Goal: Task Accomplishment & Management: Manage account settings

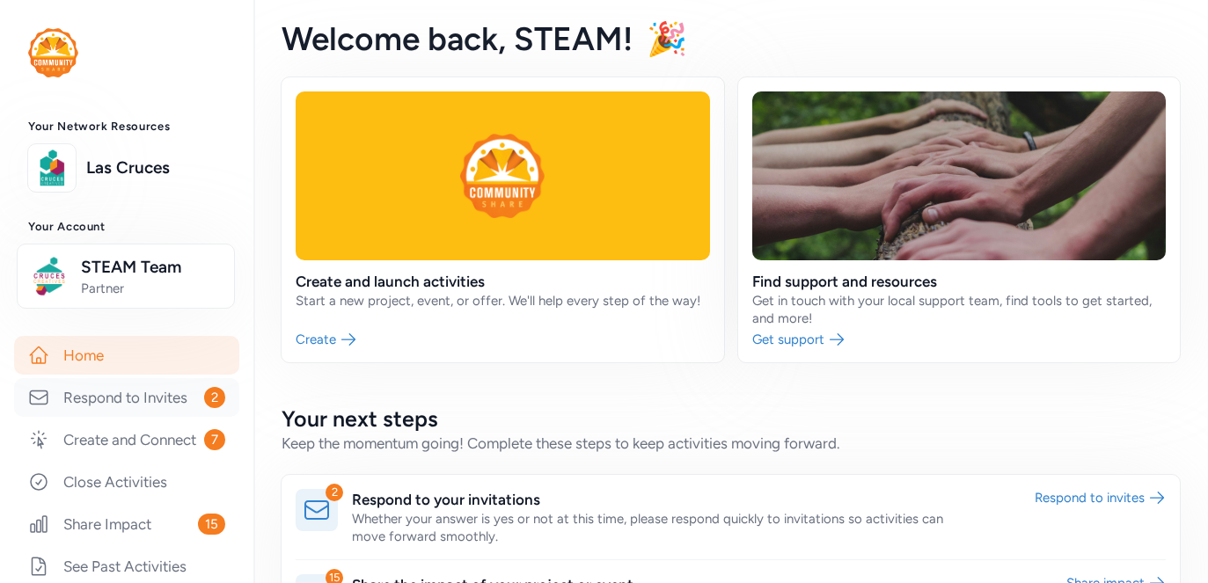
click at [142, 401] on link "Respond to Invites 2" at bounding box center [126, 397] width 225 height 39
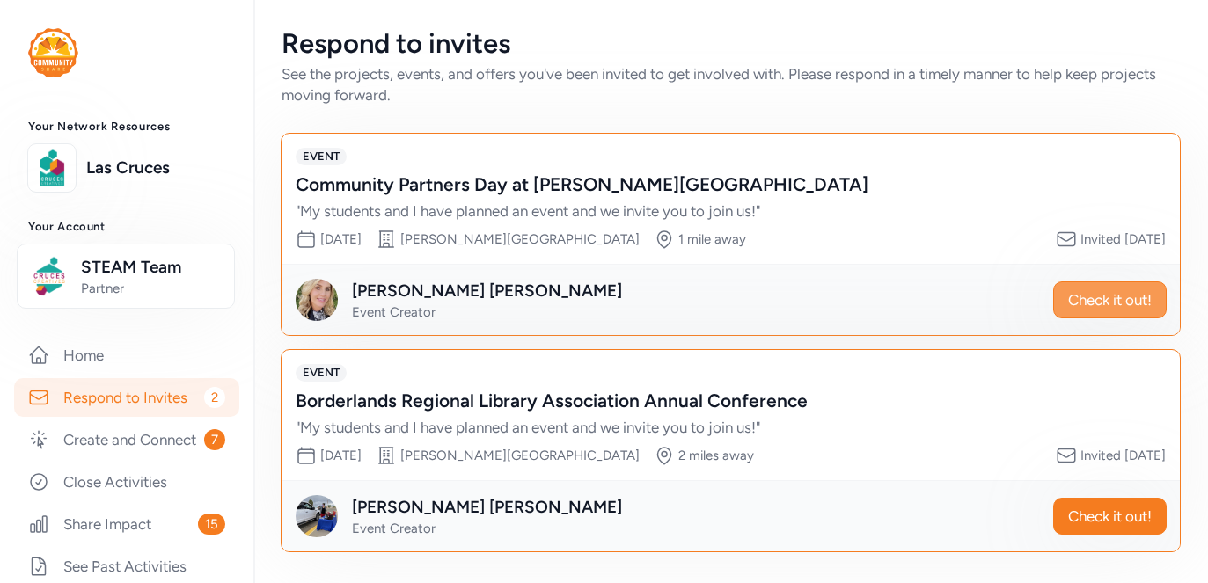
click at [1069, 298] on span "Check it out!" at bounding box center [1110, 299] width 84 height 21
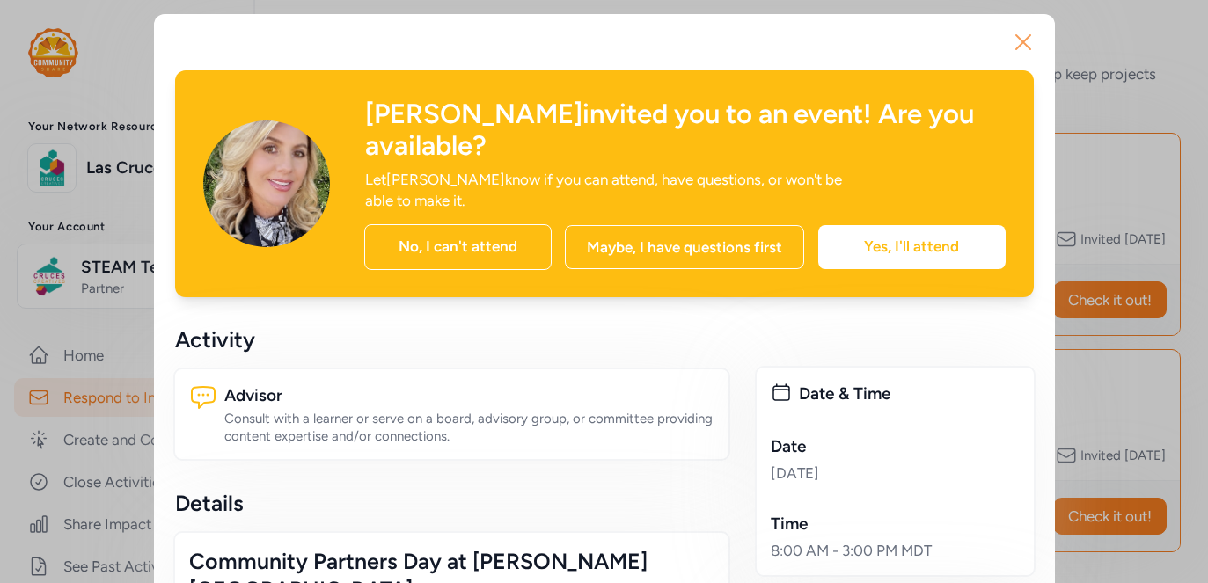
click at [1013, 53] on icon "button" at bounding box center [1023, 42] width 28 height 28
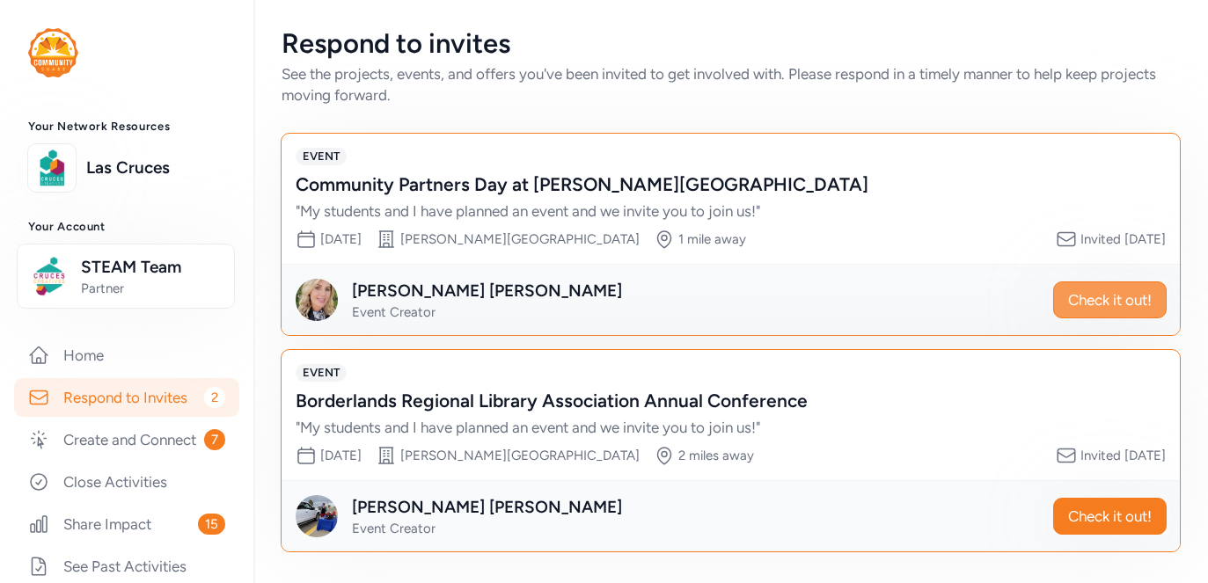
click at [1100, 303] on span "Check it out!" at bounding box center [1110, 299] width 84 height 21
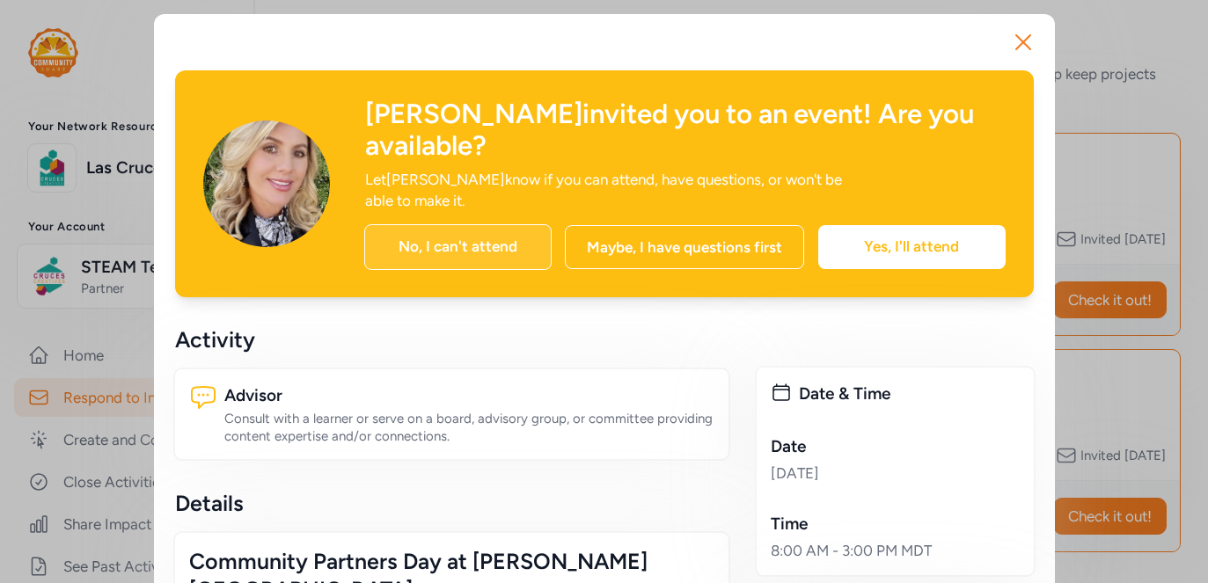
click at [436, 224] on div "No, I can't attend" at bounding box center [457, 247] width 187 height 46
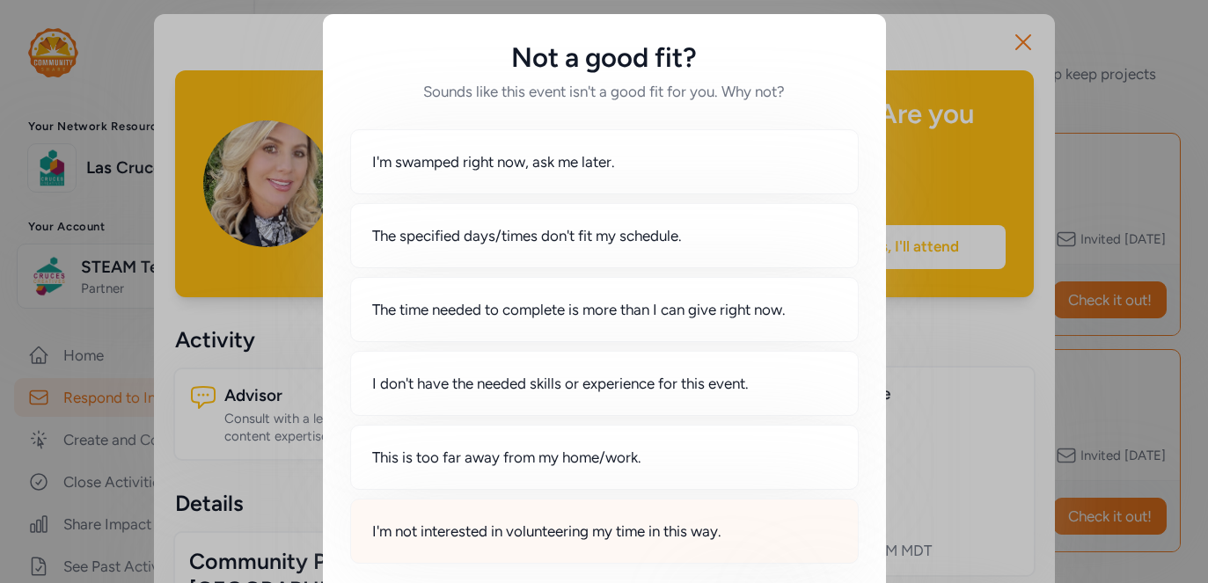
scroll to position [85, 0]
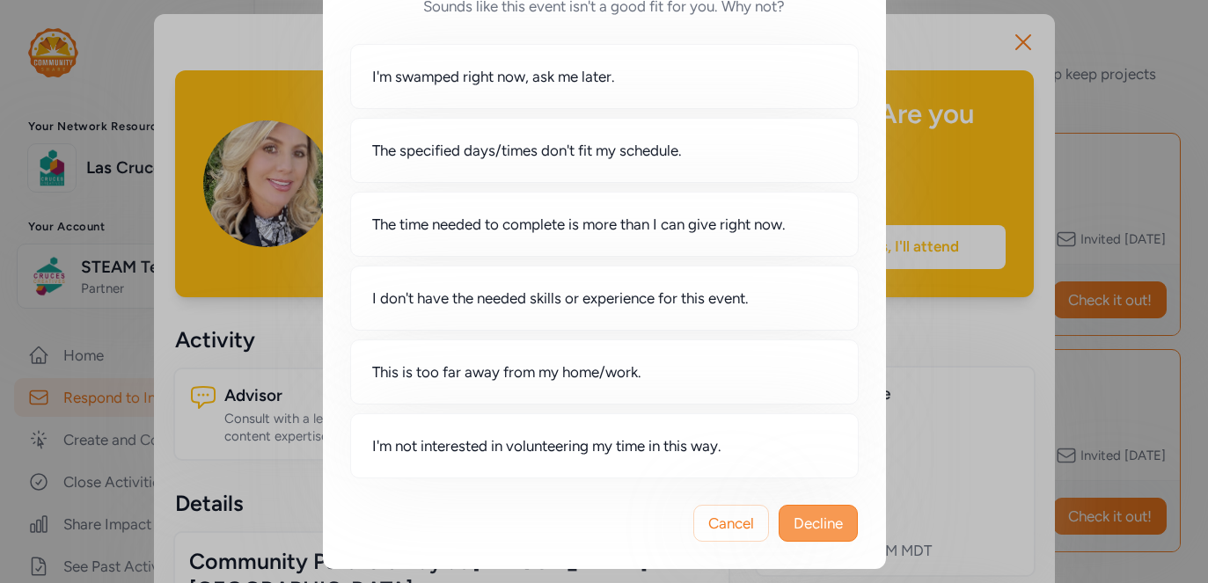
click at [817, 528] on span "Decline" at bounding box center [817, 523] width 49 height 21
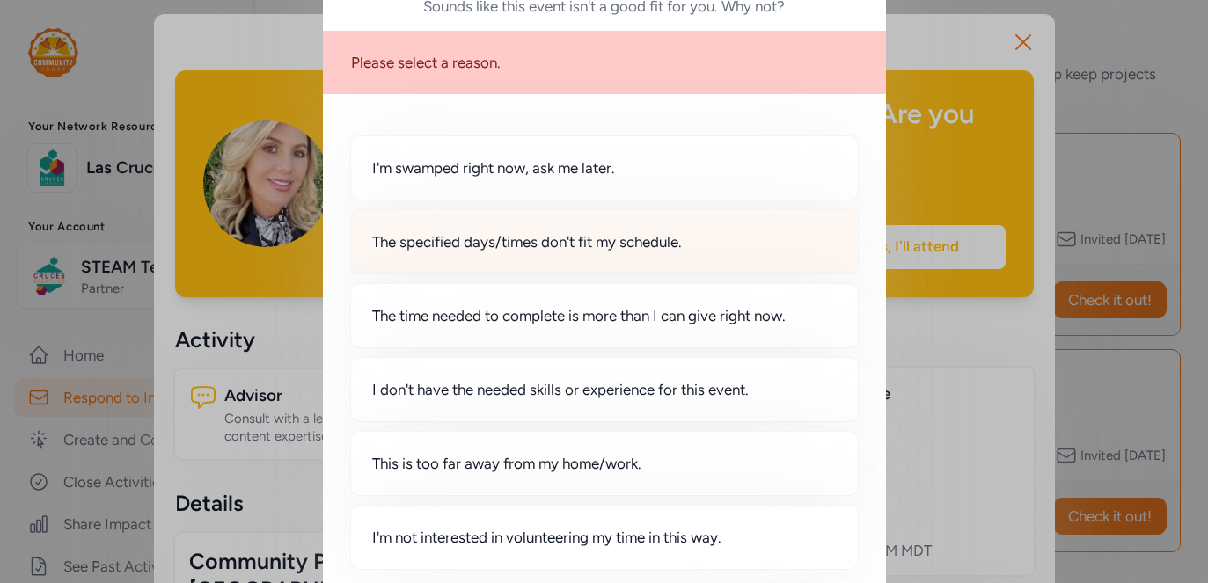
click at [707, 232] on div "The specified days/times don't fit my schedule." at bounding box center [604, 241] width 508 height 65
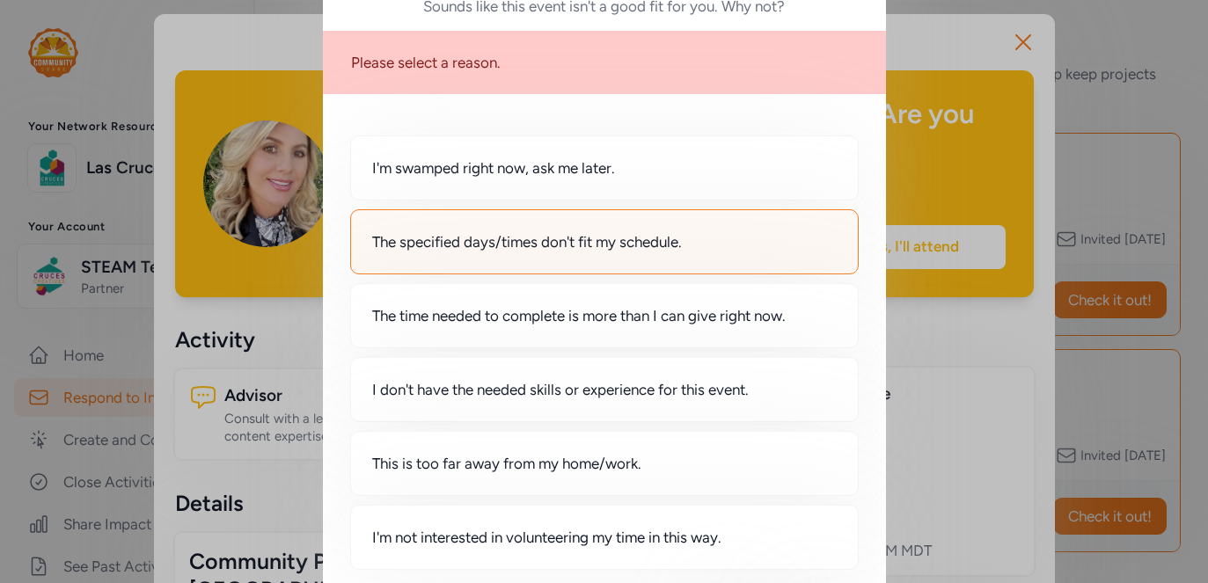
scroll to position [177, 0]
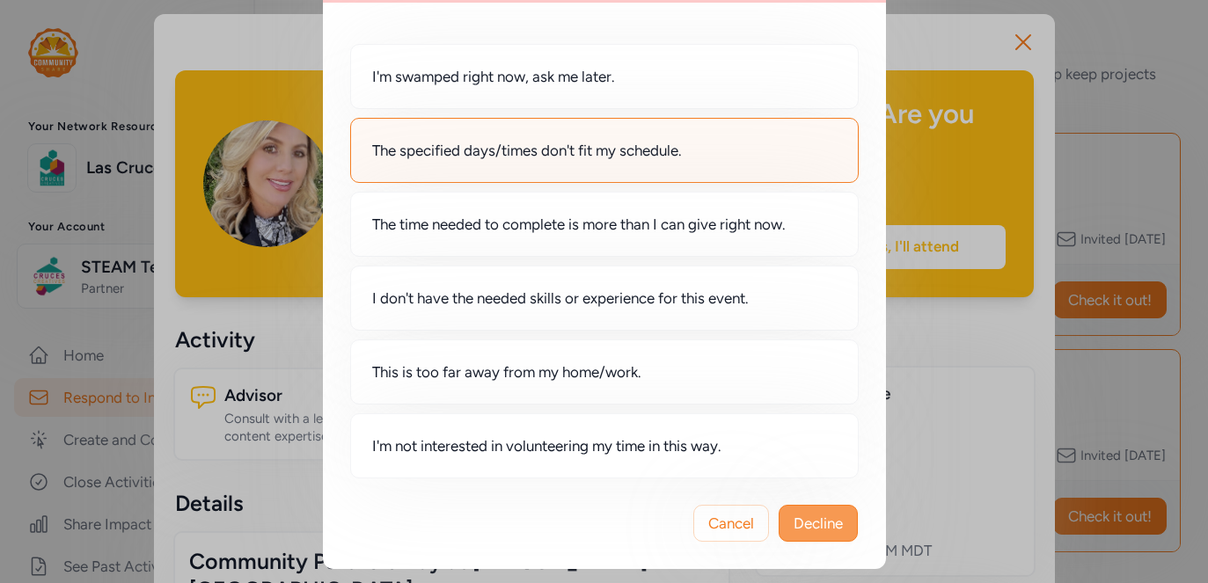
click at [828, 527] on span "Decline" at bounding box center [817, 523] width 49 height 21
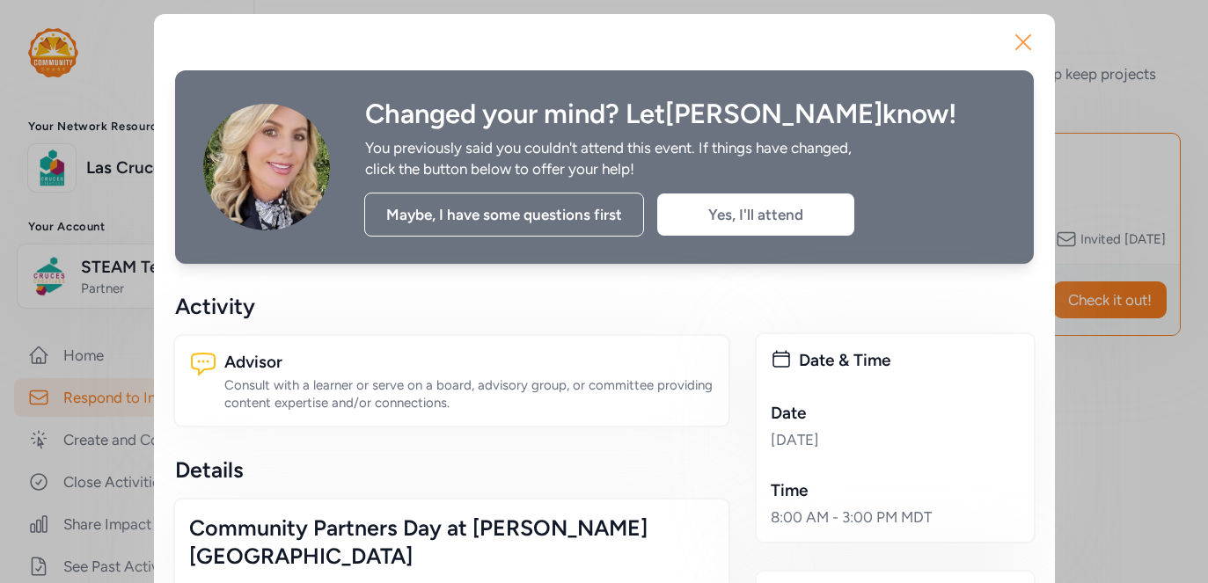
click at [1023, 29] on icon "button" at bounding box center [1023, 42] width 28 height 28
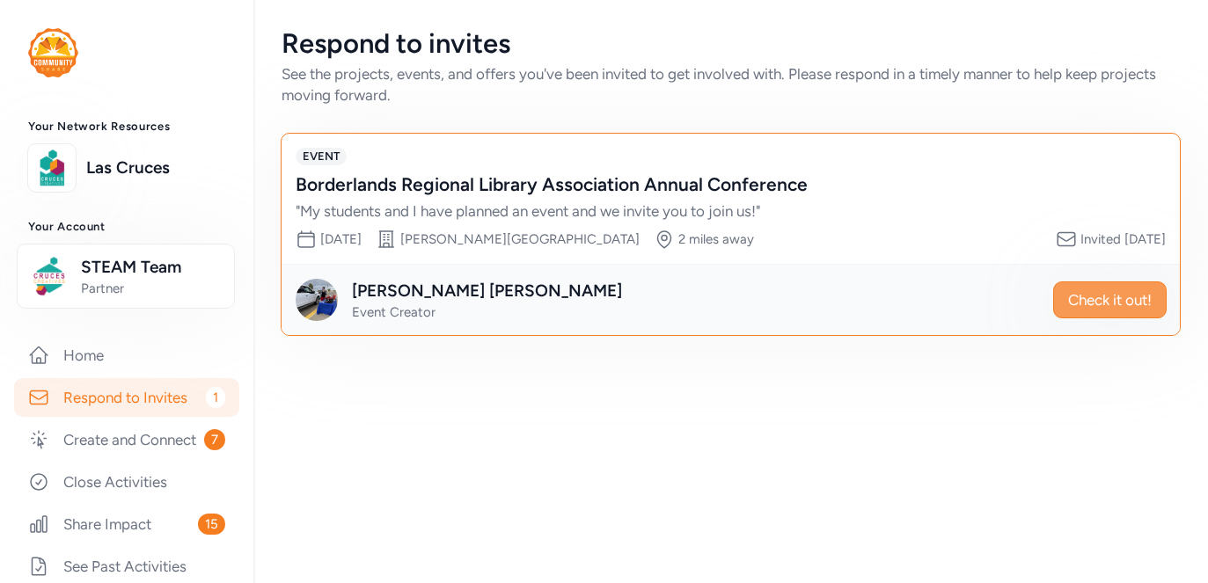
click at [1113, 304] on span "Check it out!" at bounding box center [1110, 299] width 84 height 21
